Goal: Task Accomplishment & Management: Use online tool/utility

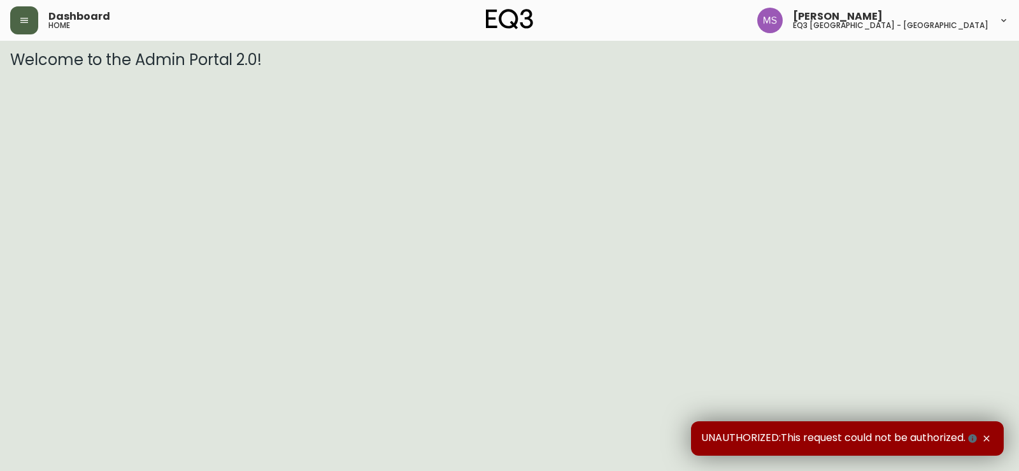
click at [11, 27] on button "button" at bounding box center [24, 20] width 28 height 28
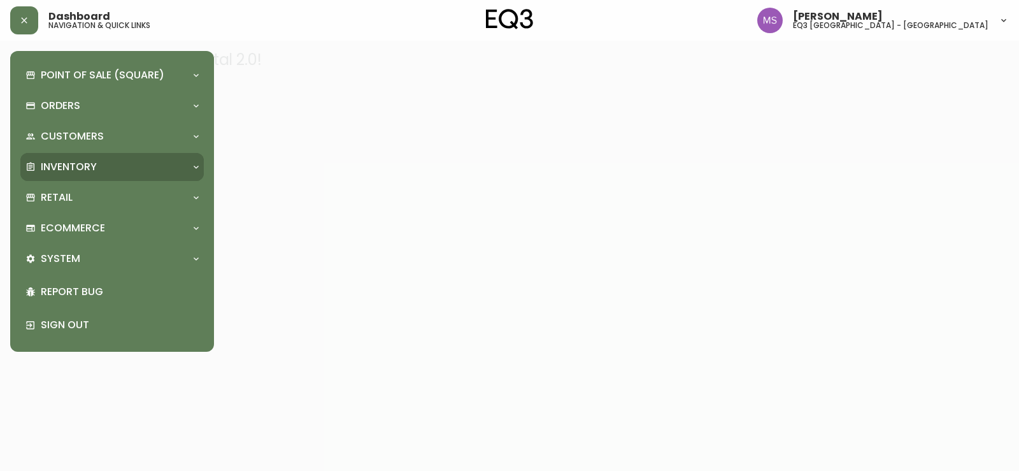
click at [90, 167] on p "Inventory" at bounding box center [69, 167] width 56 height 14
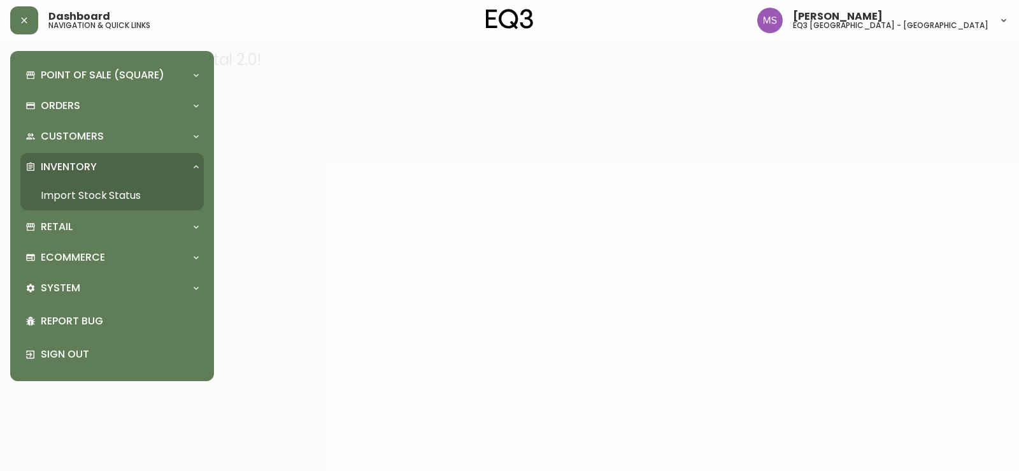
click at [103, 194] on link "Import Stock Status" at bounding box center [111, 195] width 183 height 29
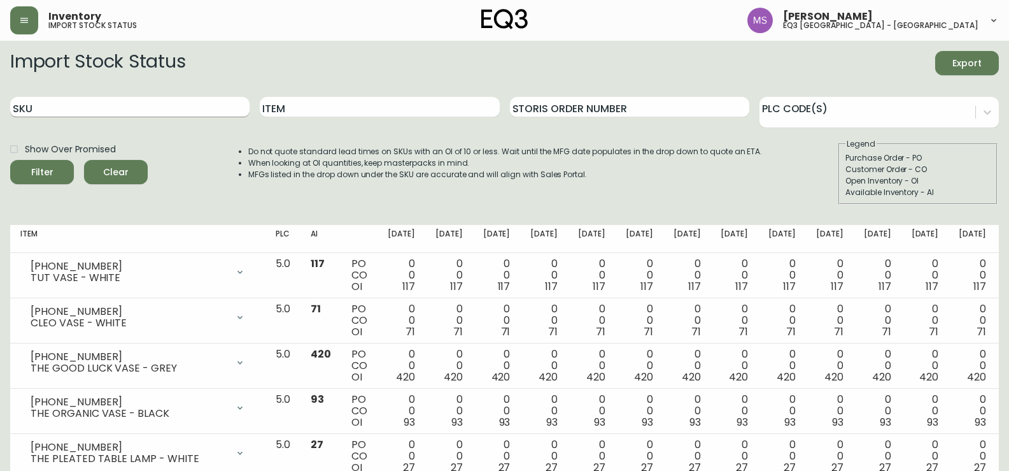
click at [208, 108] on input "SKU" at bounding box center [129, 107] width 239 height 20
type input "31135-53"
click at [10, 160] on button "Filter" at bounding box center [42, 172] width 64 height 24
